Goal: Task Accomplishment & Management: Manage account settings

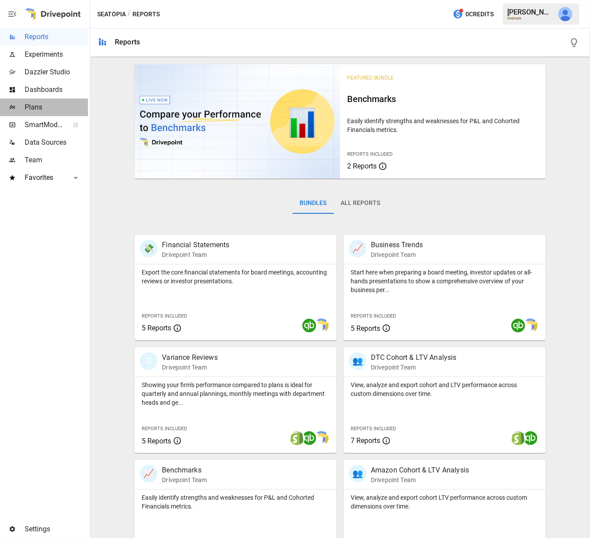
click at [47, 108] on span "Plans" at bounding box center [56, 107] width 63 height 11
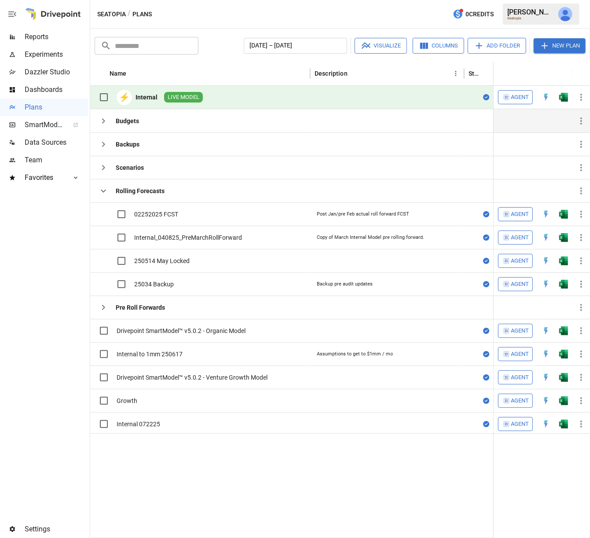
click at [103, 118] on icon "button" at bounding box center [103, 121] width 11 height 11
click at [105, 144] on icon "button" at bounding box center [103, 144] width 11 height 11
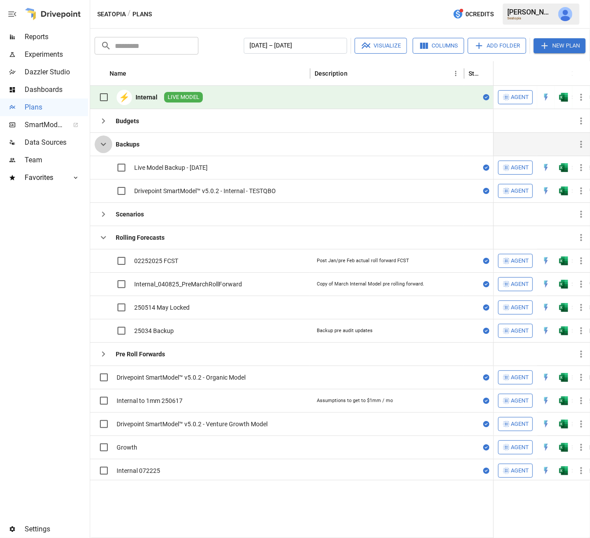
click at [105, 144] on icon "button" at bounding box center [103, 144] width 11 height 11
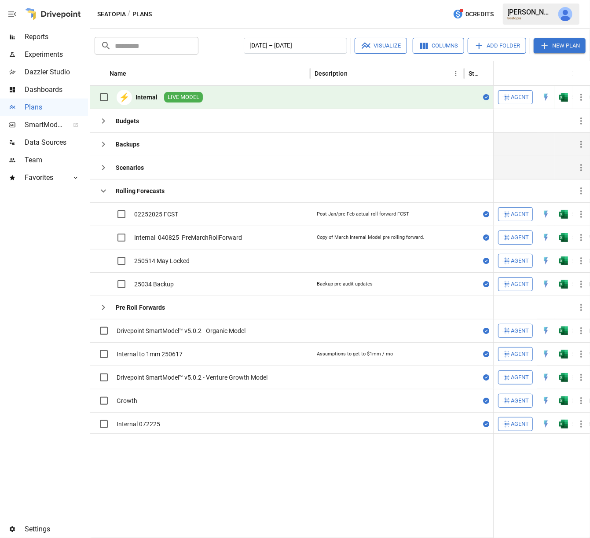
click at [107, 169] on icon "button" at bounding box center [103, 167] width 11 height 11
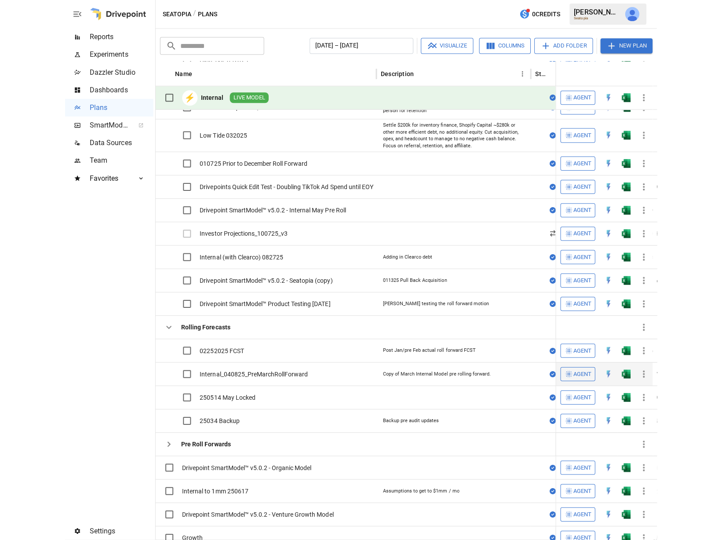
scroll to position [303, 0]
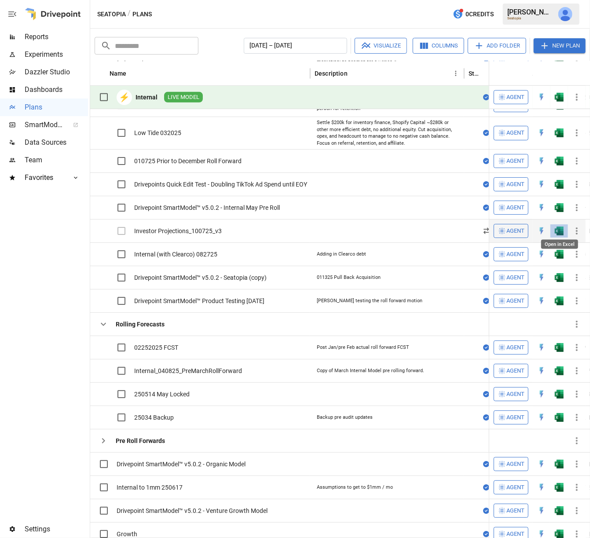
click at [558, 228] on img "Open in Excel" at bounding box center [558, 230] width 9 height 9
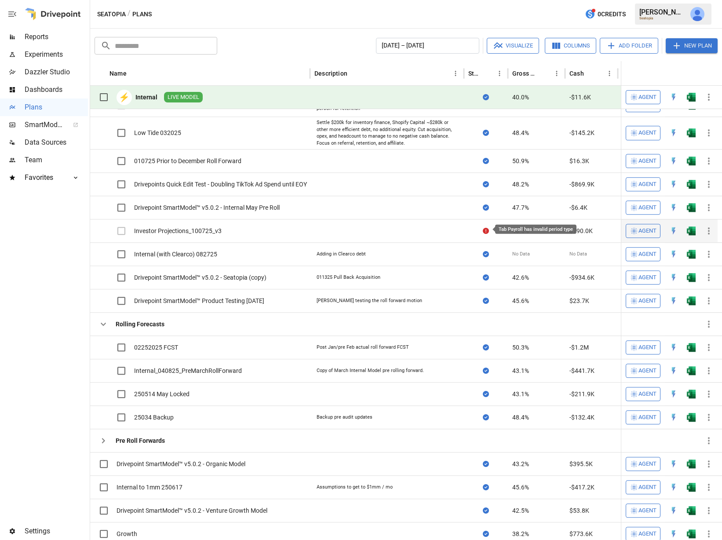
click at [483, 228] on icon at bounding box center [486, 231] width 6 height 6
click at [589, 227] on icon "button" at bounding box center [708, 231] width 11 height 11
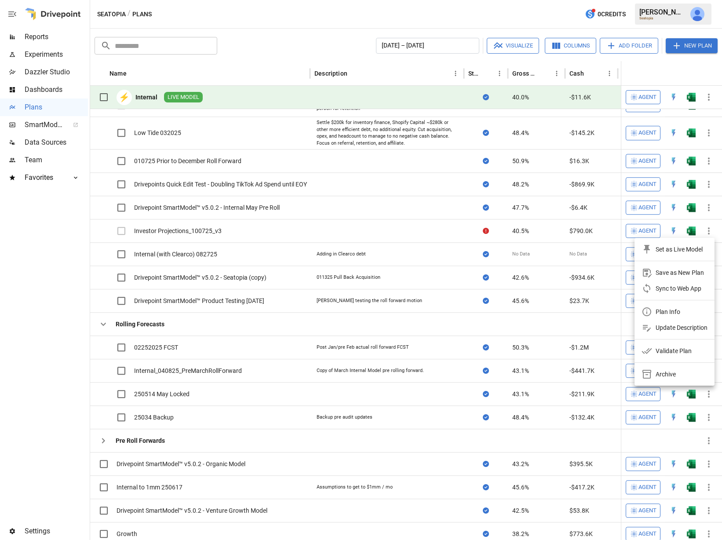
click at [589, 312] on div "Plan Info" at bounding box center [667, 311] width 25 height 11
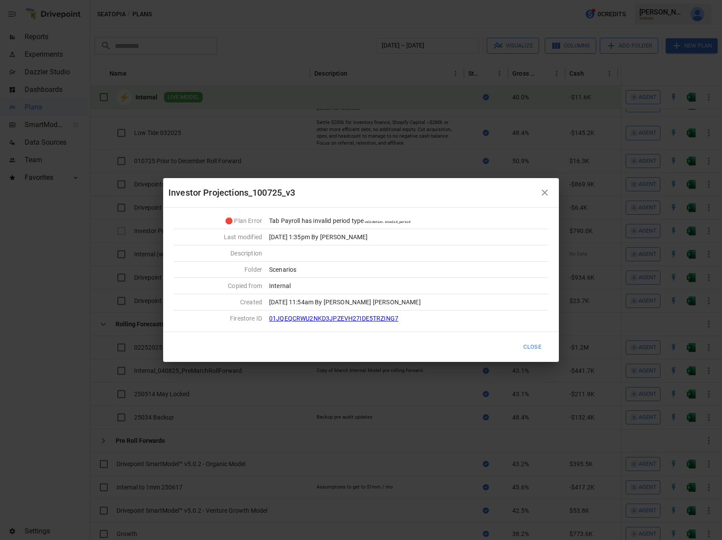
click at [545, 193] on icon "button" at bounding box center [544, 192] width 11 height 11
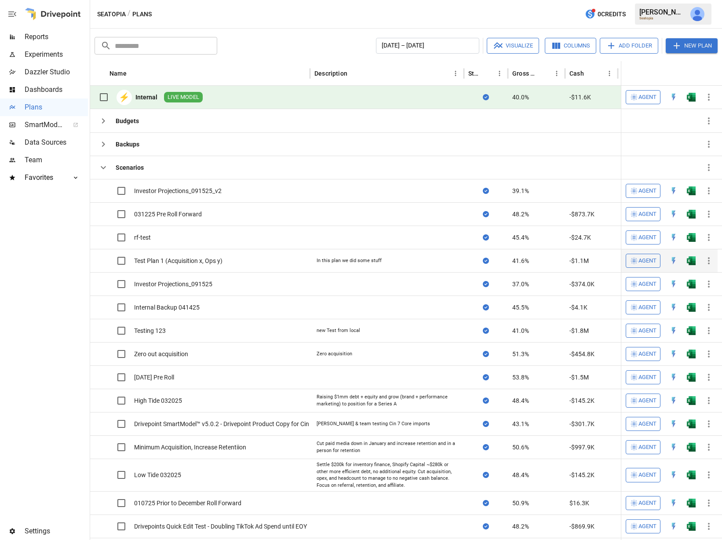
scroll to position [0, 0]
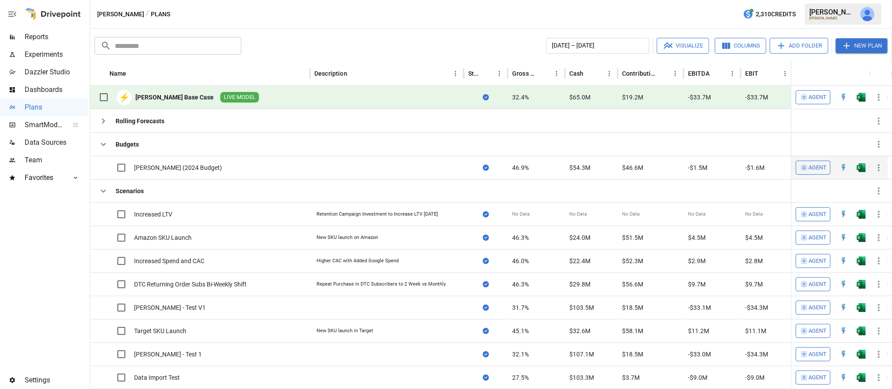
click at [446, 169] on icon "button" at bounding box center [879, 167] width 2 height 7
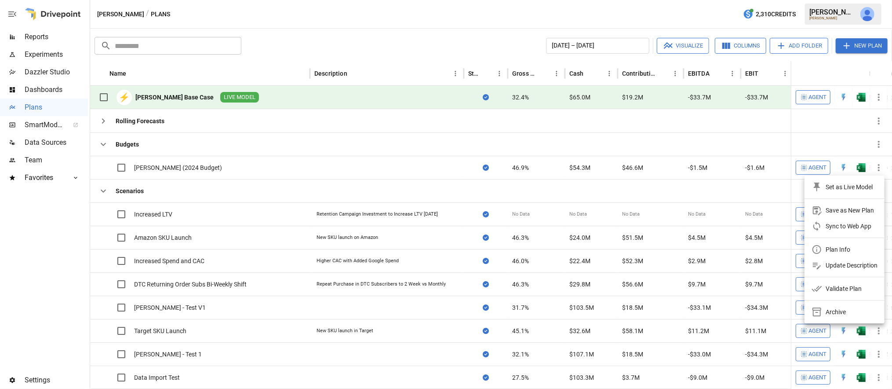
click at [446, 191] on div "Set as Live Model" at bounding box center [849, 187] width 47 height 11
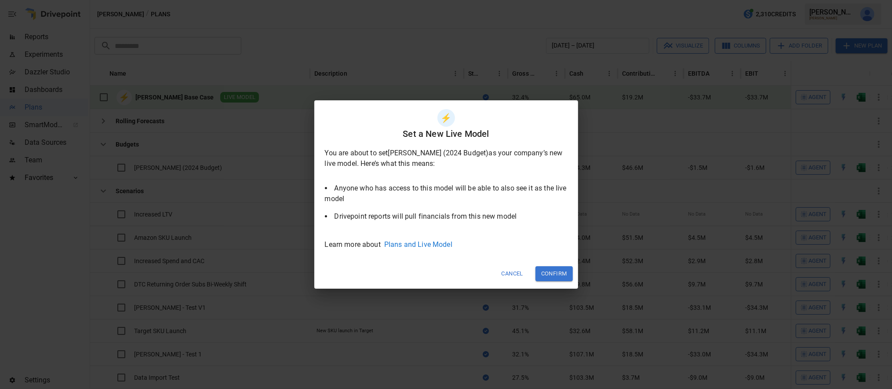
click at [446, 229] on button "Confirm" at bounding box center [553, 273] width 37 height 15
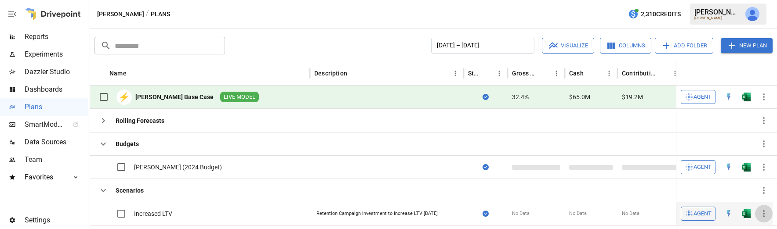
click at [446, 213] on icon "button" at bounding box center [764, 214] width 11 height 11
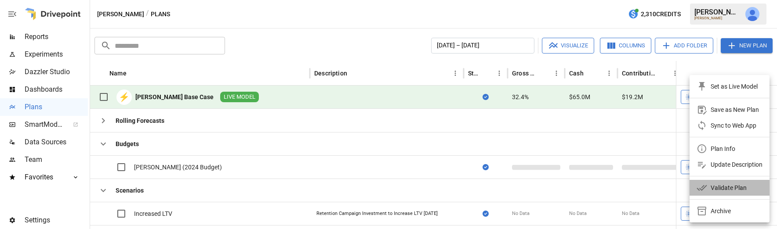
click at [446, 192] on div "Validate Plan" at bounding box center [729, 188] width 36 height 11
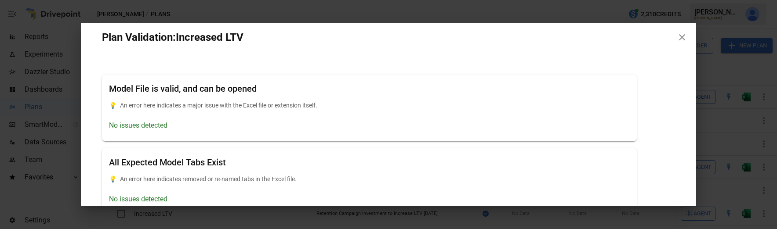
click at [446, 34] on icon "button" at bounding box center [682, 37] width 11 height 11
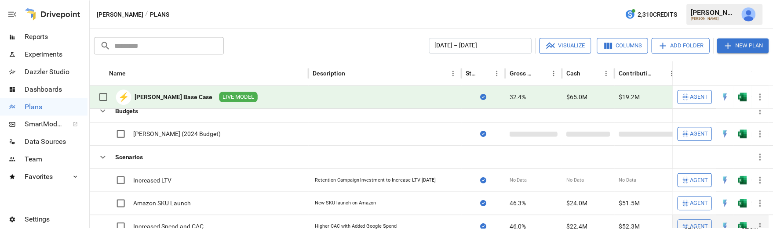
scroll to position [27, 0]
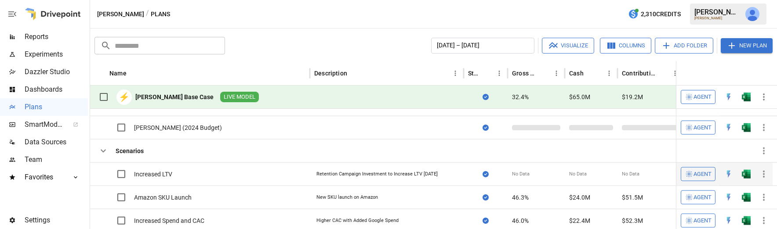
click at [446, 175] on icon "button" at bounding box center [764, 174] width 2 height 7
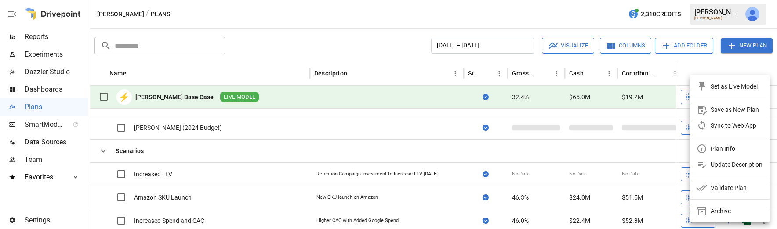
click at [446, 147] on div "Plan Info" at bounding box center [723, 149] width 25 height 11
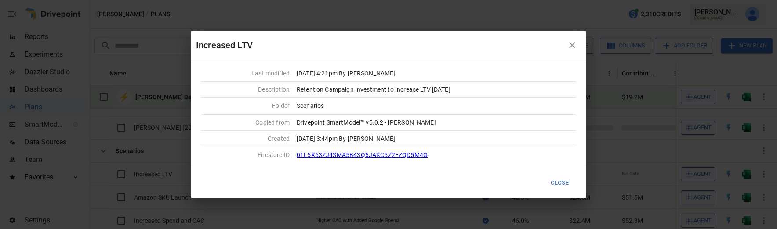
click at [446, 45] on icon "button" at bounding box center [572, 45] width 6 height 6
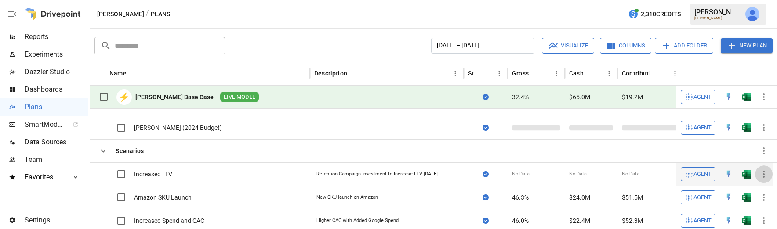
click at [446, 173] on icon "button" at bounding box center [764, 174] width 11 height 11
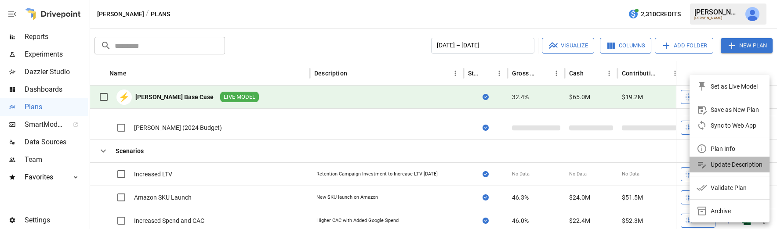
click at [446, 167] on div "Update Description" at bounding box center [737, 165] width 52 height 11
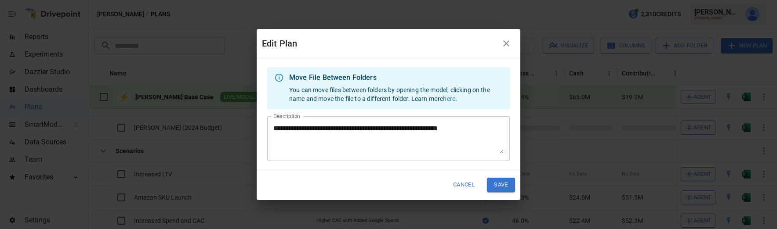
click at [446, 129] on textarea "**********" at bounding box center [388, 139] width 230 height 30
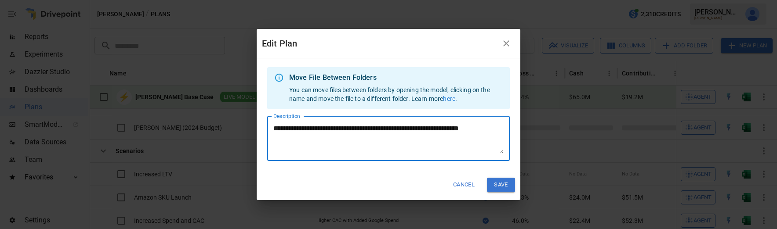
type textarea "**********"
click at [446, 185] on button "Save" at bounding box center [501, 185] width 28 height 15
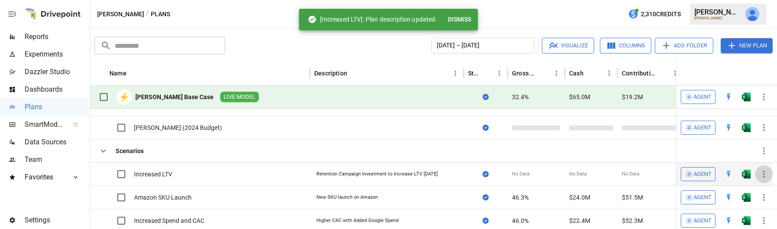
click at [446, 174] on icon "button" at bounding box center [764, 174] width 11 height 11
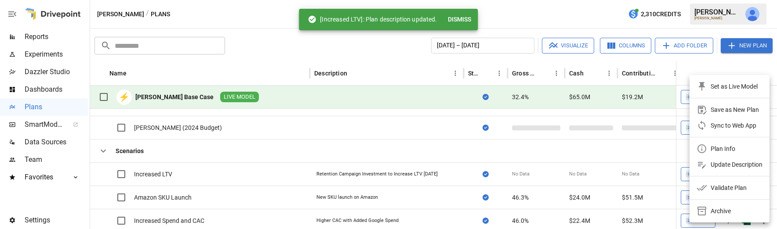
click at [446, 164] on div "Update Description" at bounding box center [737, 165] width 52 height 11
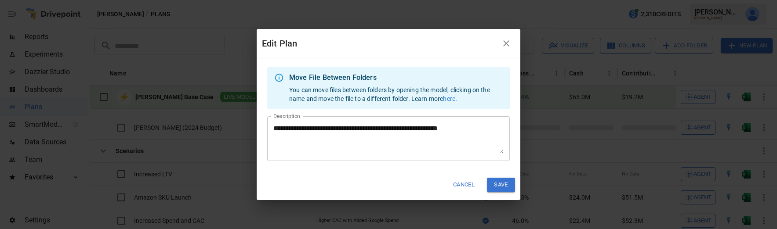
click at [446, 45] on icon "button" at bounding box center [506, 43] width 11 height 11
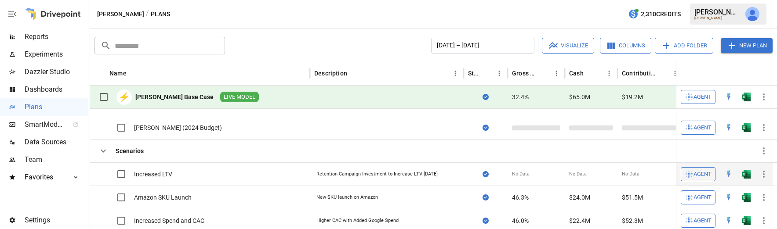
click at [446, 174] on icon "button" at bounding box center [764, 174] width 11 height 11
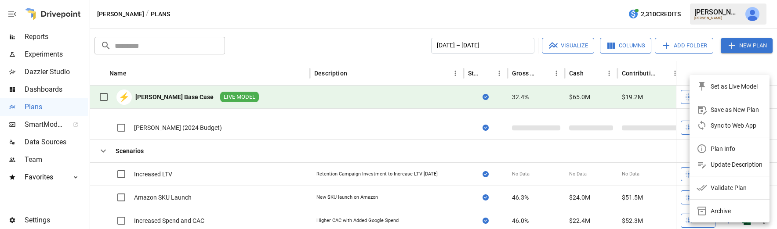
click at [438, 151] on div at bounding box center [388, 114] width 777 height 229
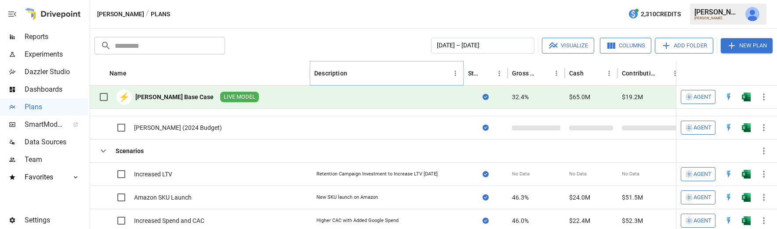
click at [446, 71] on div "Description" at bounding box center [387, 73] width 154 height 25
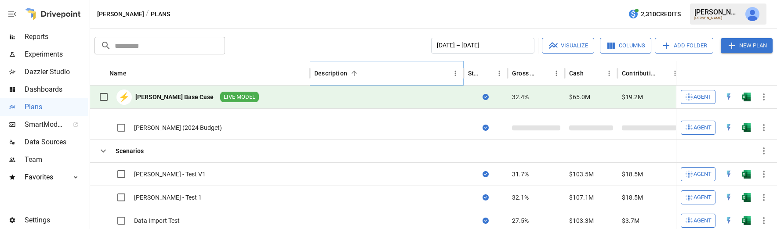
click at [446, 73] on div at bounding box center [464, 73] width 4 height 25
click at [446, 73] on icon "Description column menu" at bounding box center [455, 73] width 8 height 8
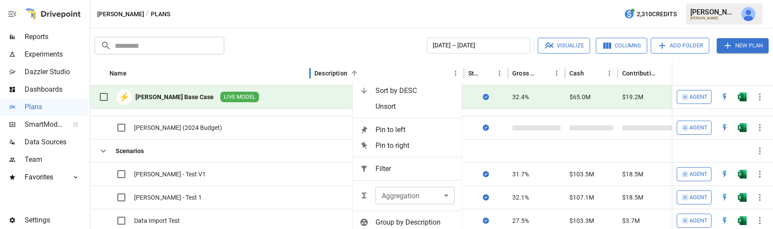
click at [205, 72] on div "Name" at bounding box center [207, 73] width 196 height 24
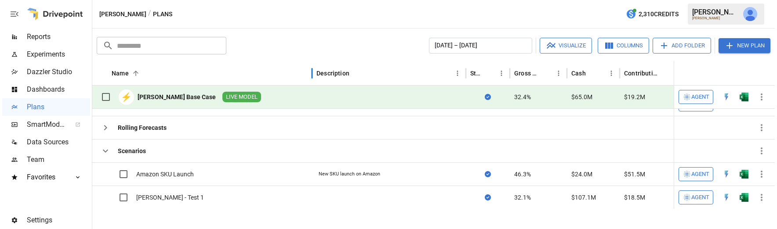
scroll to position [11, 0]
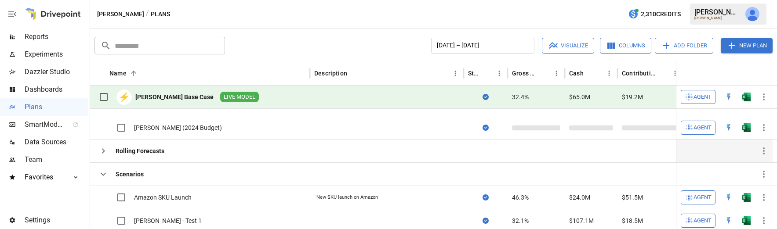
click at [101, 151] on icon "button" at bounding box center [103, 151] width 11 height 11
click at [135, 73] on icon "Sort" at bounding box center [133, 73] width 5 height 5
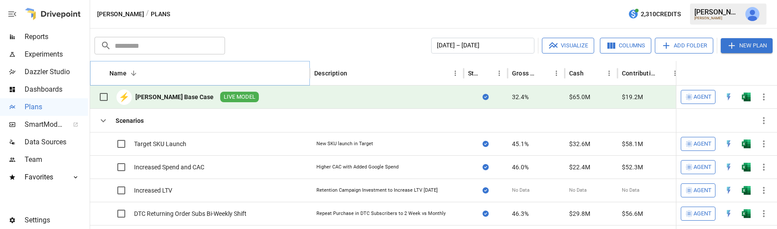
scroll to position [0, 0]
click at [135, 73] on icon "Sort" at bounding box center [133, 73] width 5 height 5
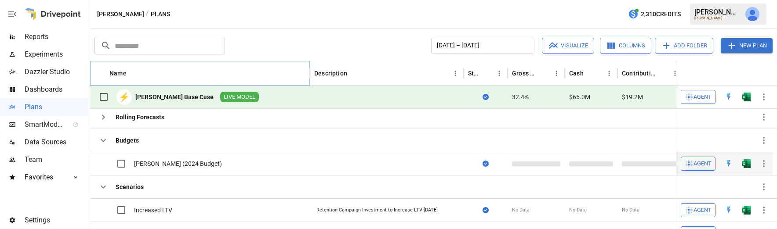
scroll to position [5, 0]
